Goal: Task Accomplishment & Management: Manage account settings

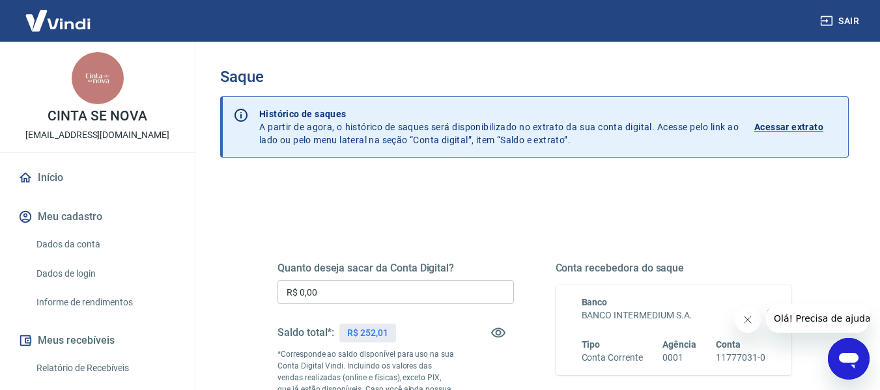
click at [394, 291] on input "R$ 0,00" at bounding box center [395, 292] width 236 height 24
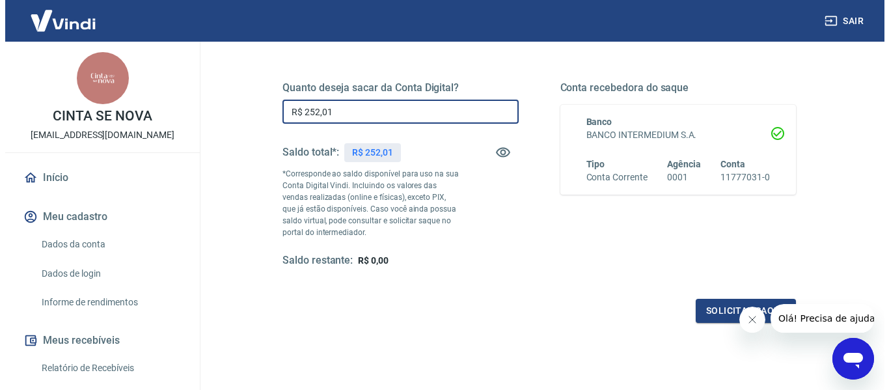
scroll to position [186, 0]
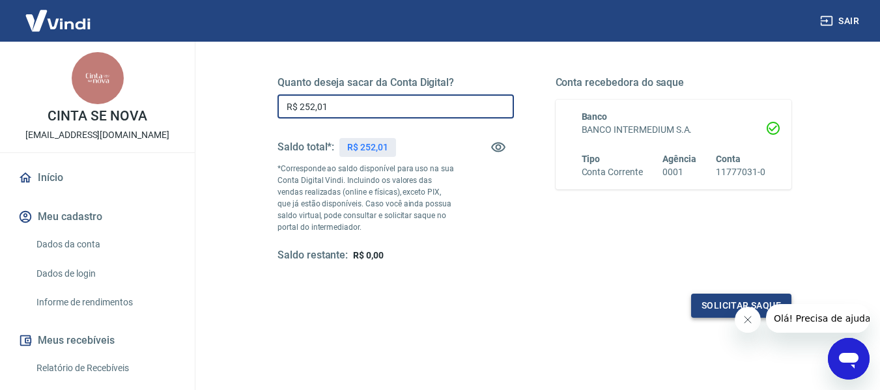
type input "R$ 252,01"
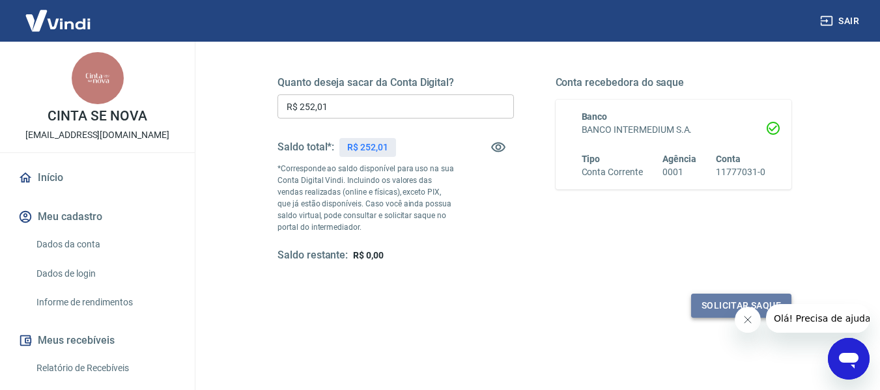
click at [722, 302] on button "Solicitar saque" at bounding box center [741, 306] width 100 height 24
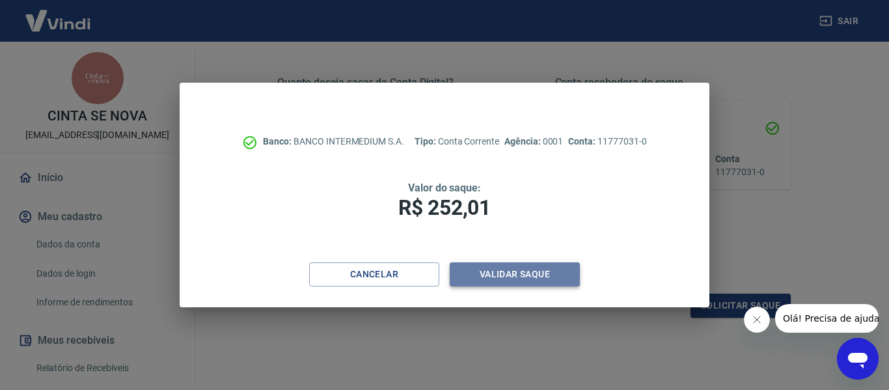
click at [522, 271] on button "Validar saque" at bounding box center [515, 274] width 130 height 24
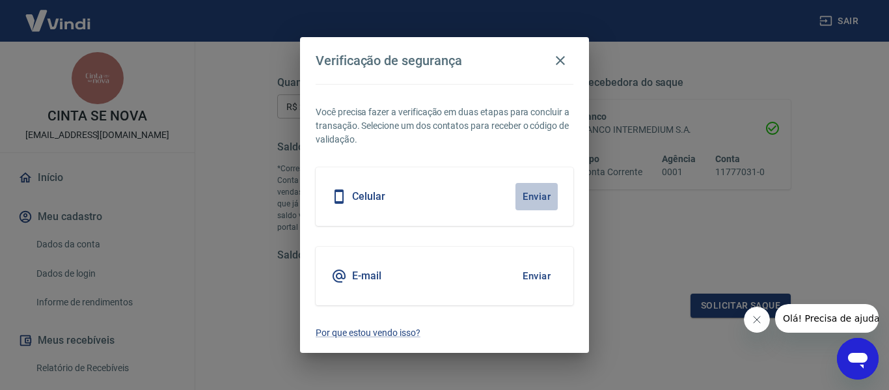
click at [544, 199] on button "Enviar" at bounding box center [537, 196] width 42 height 27
